Goal: Transaction & Acquisition: Subscribe to service/newsletter

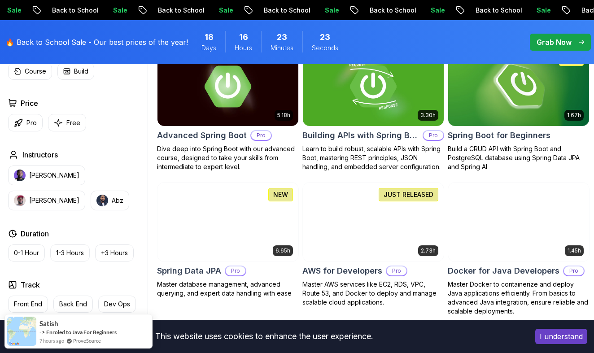
scroll to position [289, 0]
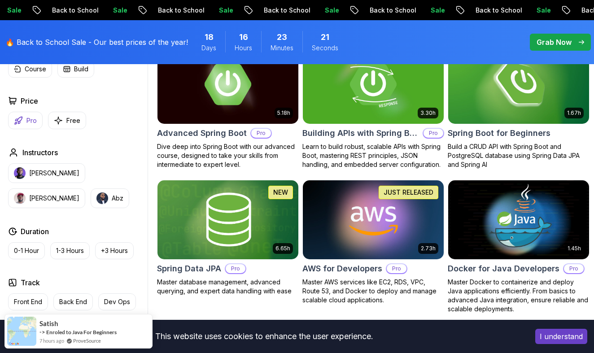
click at [31, 121] on p "Pro" at bounding box center [31, 120] width 10 height 9
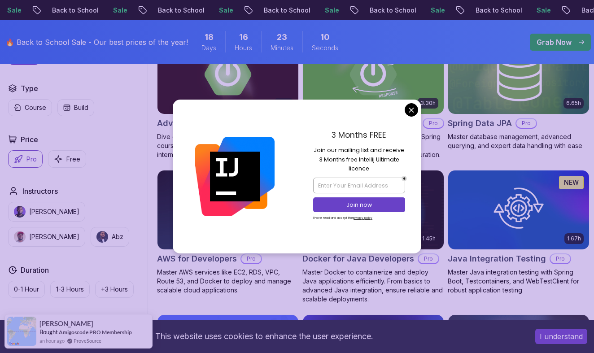
scroll to position [300, 0]
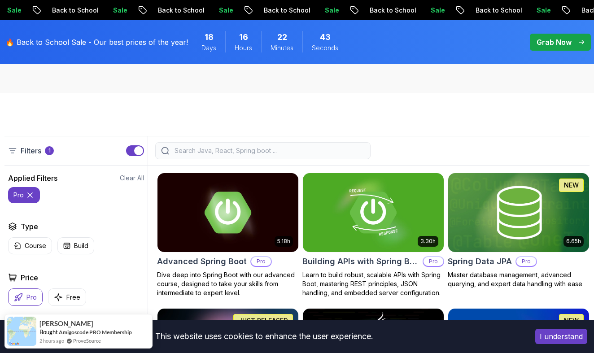
scroll to position [159, 0]
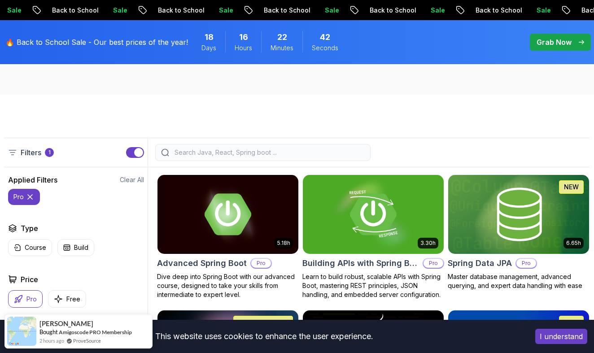
click at [221, 149] on input "search" at bounding box center [269, 152] width 192 height 9
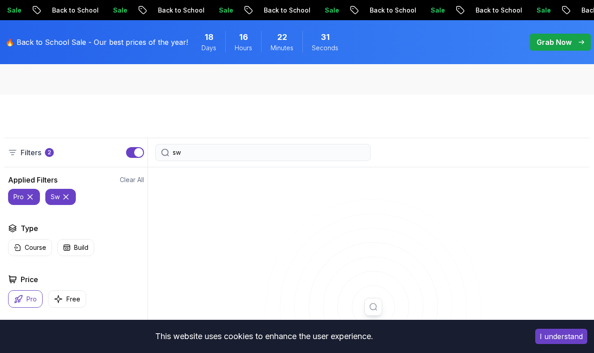
type input "s"
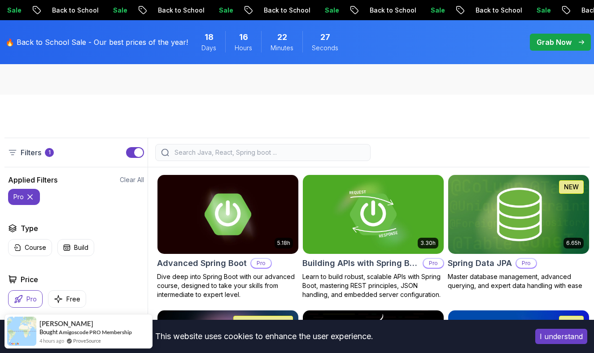
click at [567, 39] on p "Grab Now" at bounding box center [554, 42] width 35 height 11
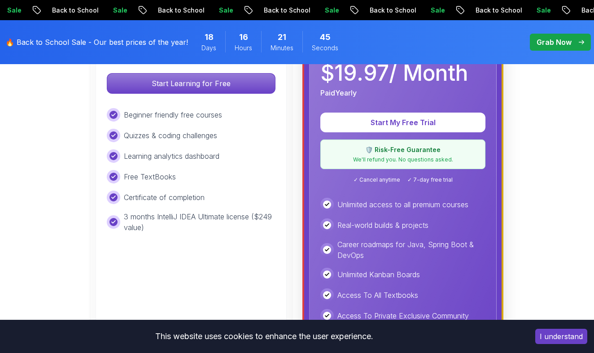
scroll to position [328, 0]
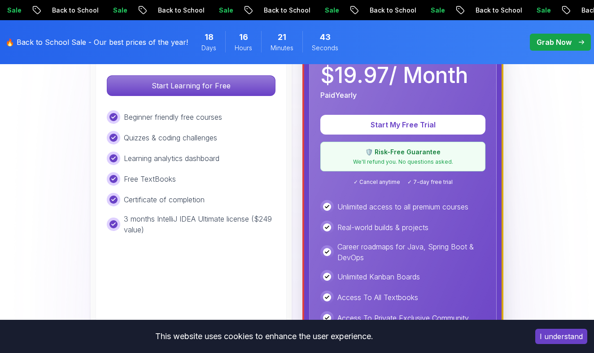
click at [194, 138] on p "Quizzes & coding challenges" at bounding box center [170, 137] width 93 height 11
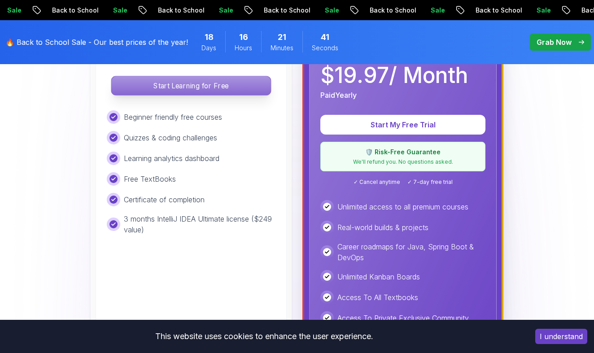
click at [217, 91] on p "Start Learning for Free" at bounding box center [190, 85] width 159 height 19
